Goal: Task Accomplishment & Management: Manage account settings

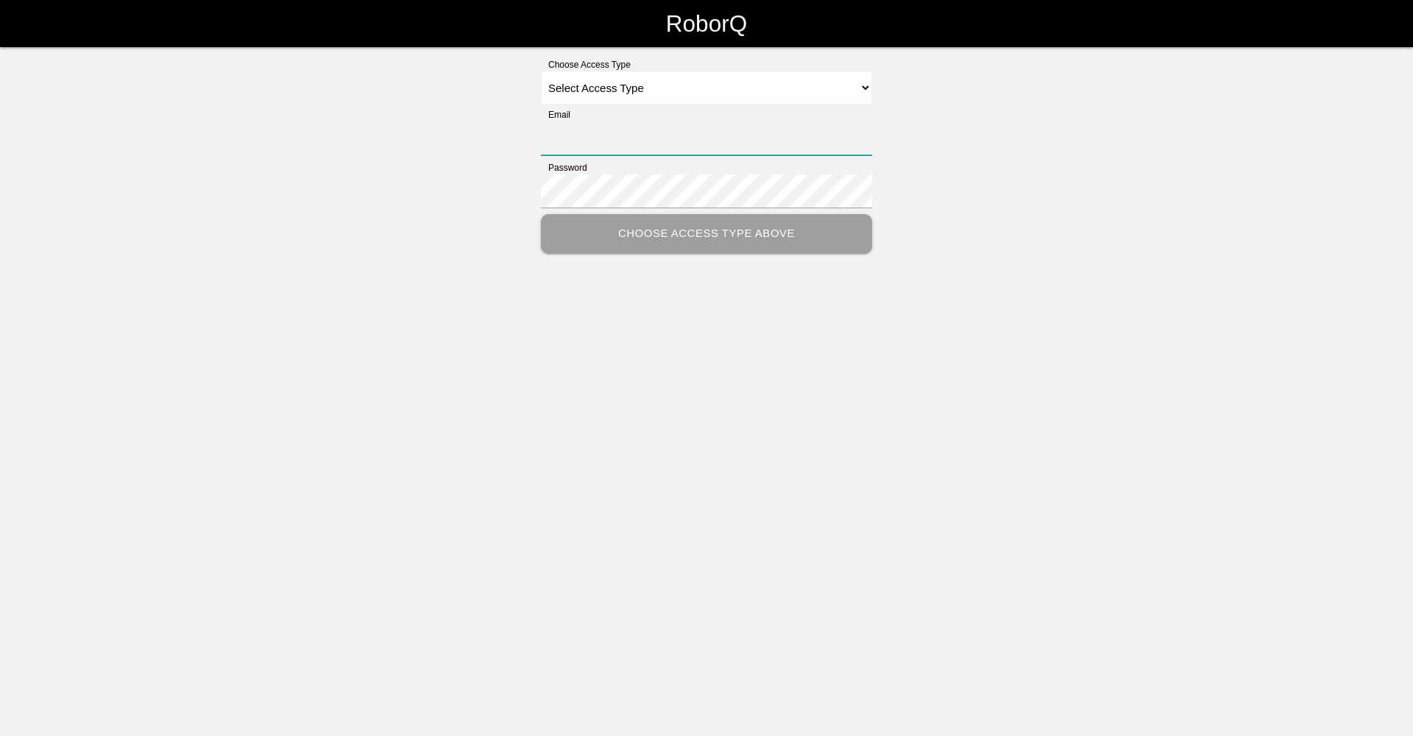
type input "[EMAIL_ADDRESS][DOMAIN_NAME]"
click at [683, 83] on select "Select Access Type Admin Customer Supervisor Worker" at bounding box center [706, 87] width 331 height 33
select select "Worker"
click at [541, 71] on select "Select Access Type Admin Customer Supervisor Worker" at bounding box center [706, 87] width 331 height 33
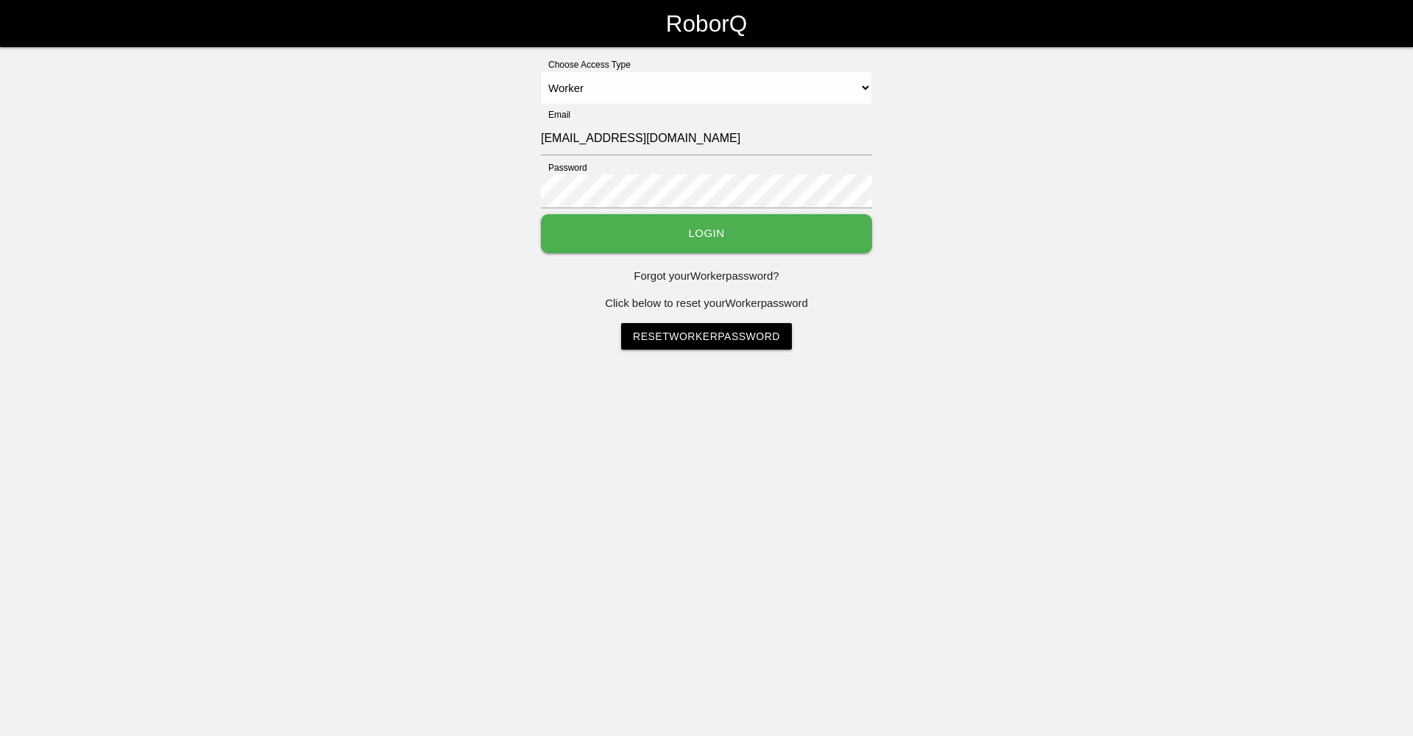
click at [683, 232] on button "Login" at bounding box center [706, 233] width 331 height 39
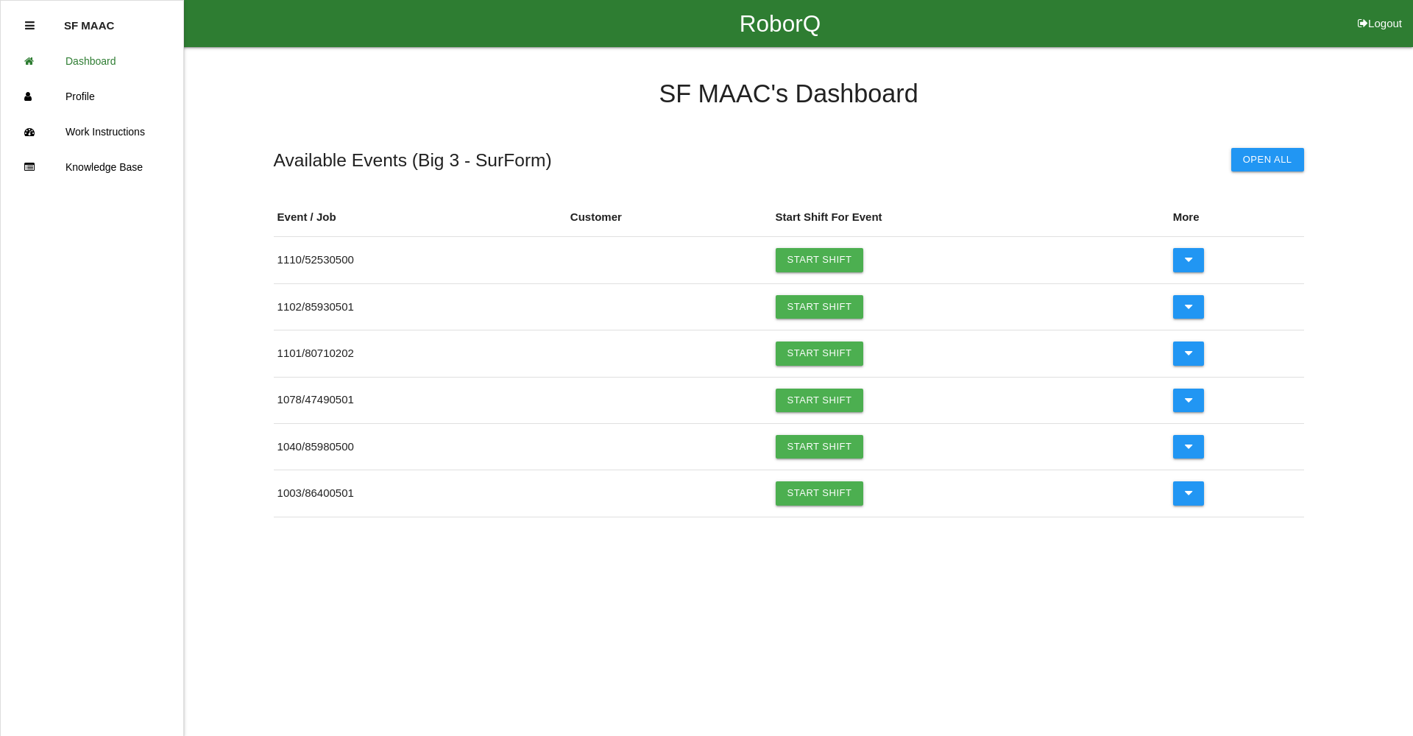
click at [330, 516] on html "RoborQ Logout SF MAAC Dashboard Profile Work Instructions Knowledge Base SF MAA…" at bounding box center [706, 295] width 1413 height 591
click at [94, 29] on p "SF MAAC" at bounding box center [89, 20] width 50 height 24
drag, startPoint x: 92, startPoint y: 28, endPoint x: 77, endPoint y: 69, distance: 43.8
click at [77, 69] on ul "SF MAAC Dashboard Profile Work Instructions Knowledge Base" at bounding box center [92, 368] width 184 height 736
drag, startPoint x: 77, startPoint y: 69, endPoint x: 96, endPoint y: 99, distance: 34.7
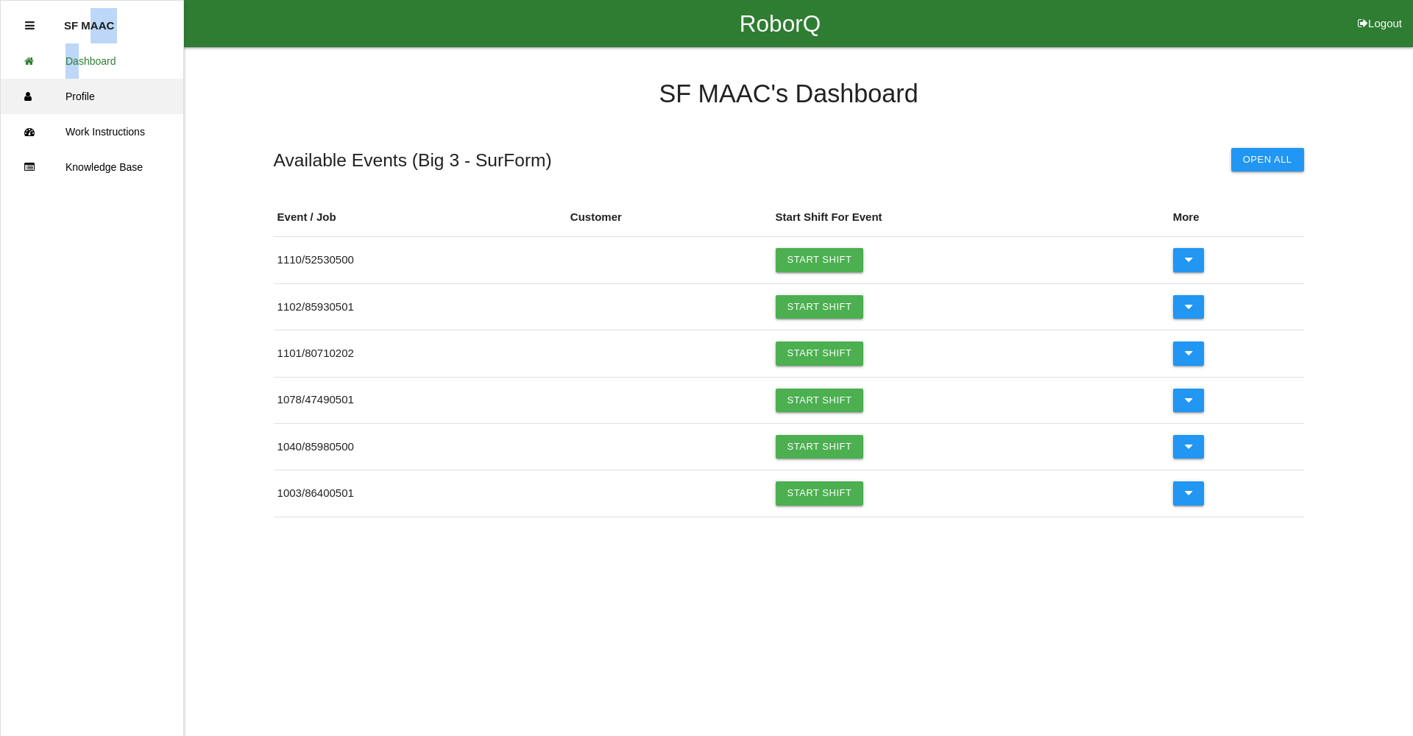
click at [96, 99] on link "Profile" at bounding box center [92, 96] width 182 height 35
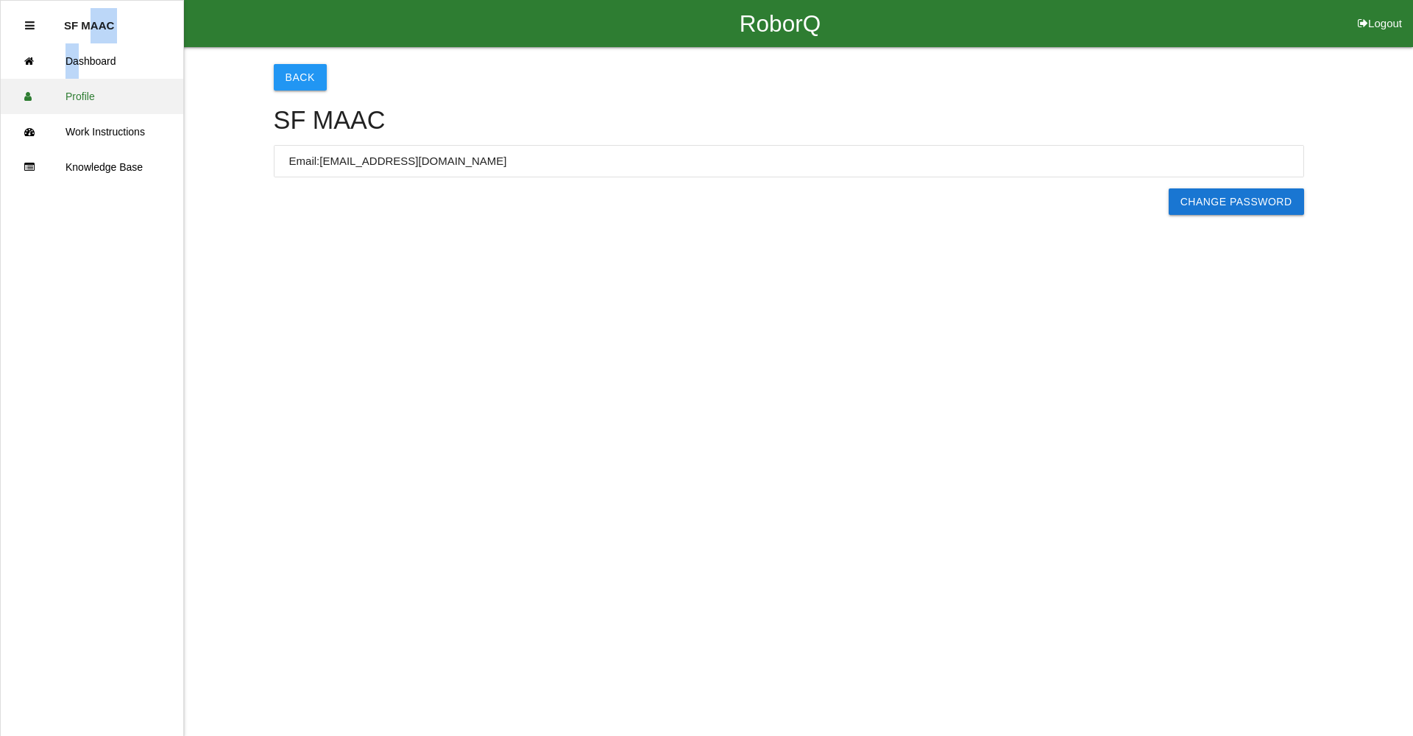
click at [93, 99] on link "Profile" at bounding box center [92, 96] width 182 height 35
click at [132, 290] on ul "SF MAAC Dashboard Profile Work Instructions Knowledge Base" at bounding box center [92, 368] width 184 height 736
drag, startPoint x: 132, startPoint y: 290, endPoint x: 121, endPoint y: 277, distance: 17.2
click at [124, 278] on ul "SF MAAC Dashboard Profile Work Instructions Knowledge Base" at bounding box center [92, 368] width 184 height 736
click at [93, 60] on link "Dashboard" at bounding box center [92, 60] width 182 height 35
